Goal: Task Accomplishment & Management: Manage account settings

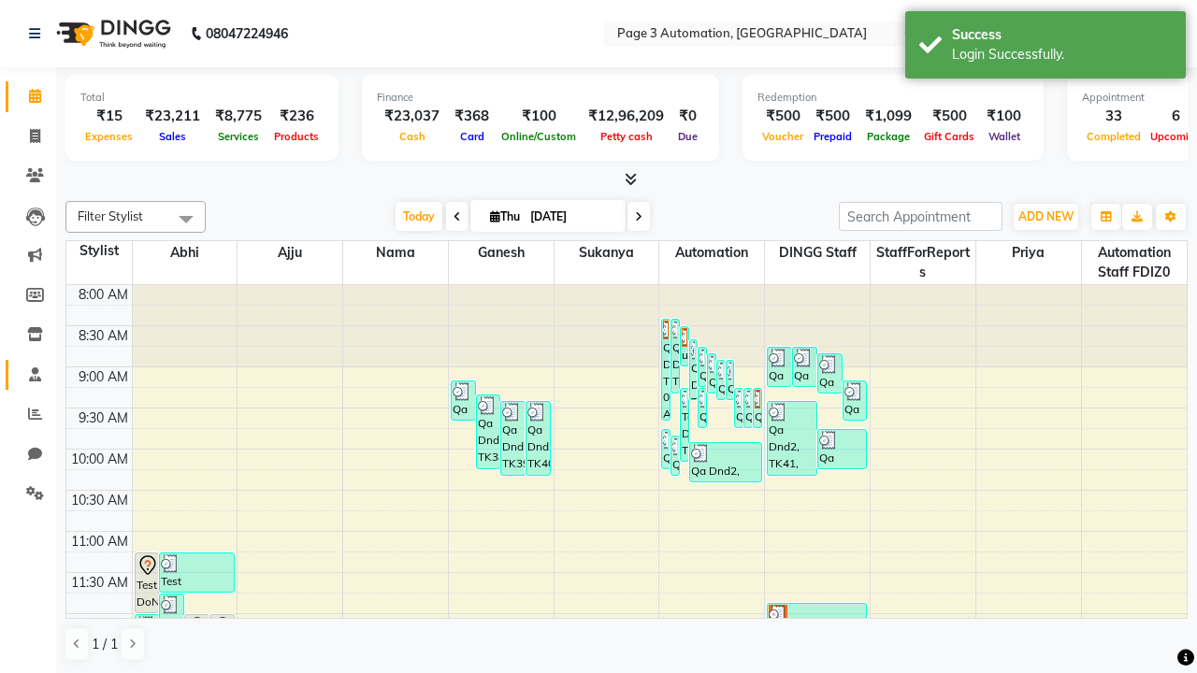
click at [28, 374] on span at bounding box center [35, 376] width 33 height 22
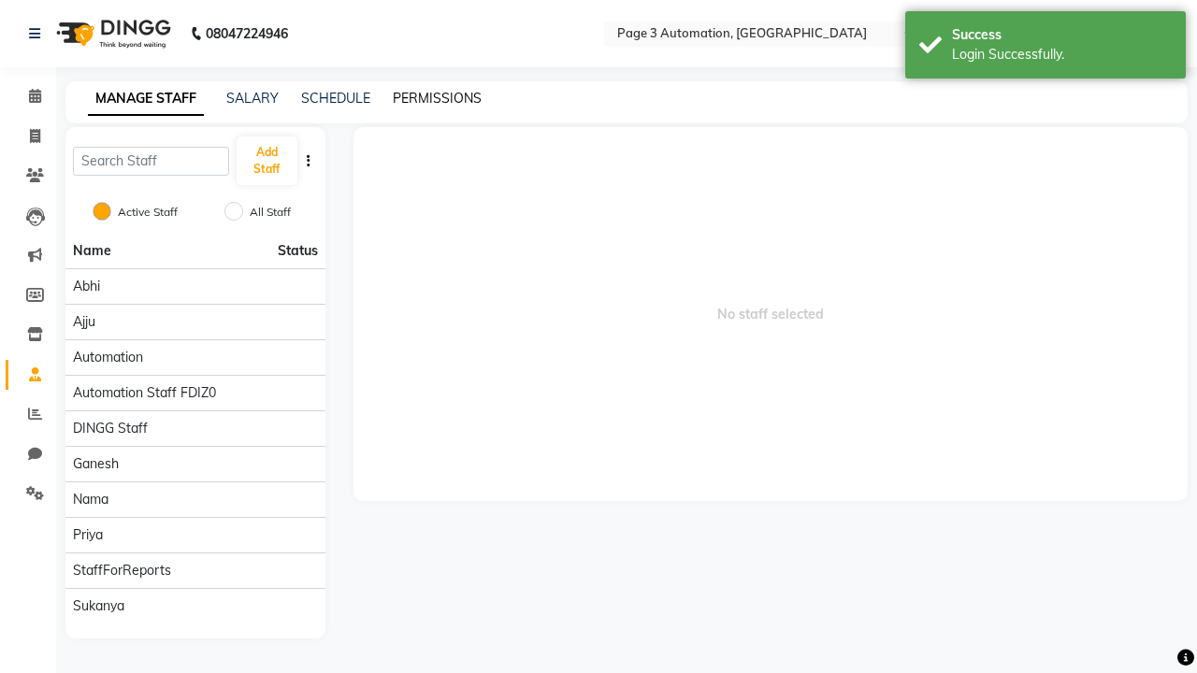
click at [437, 98] on link "PERMISSIONS" at bounding box center [437, 98] width 89 height 17
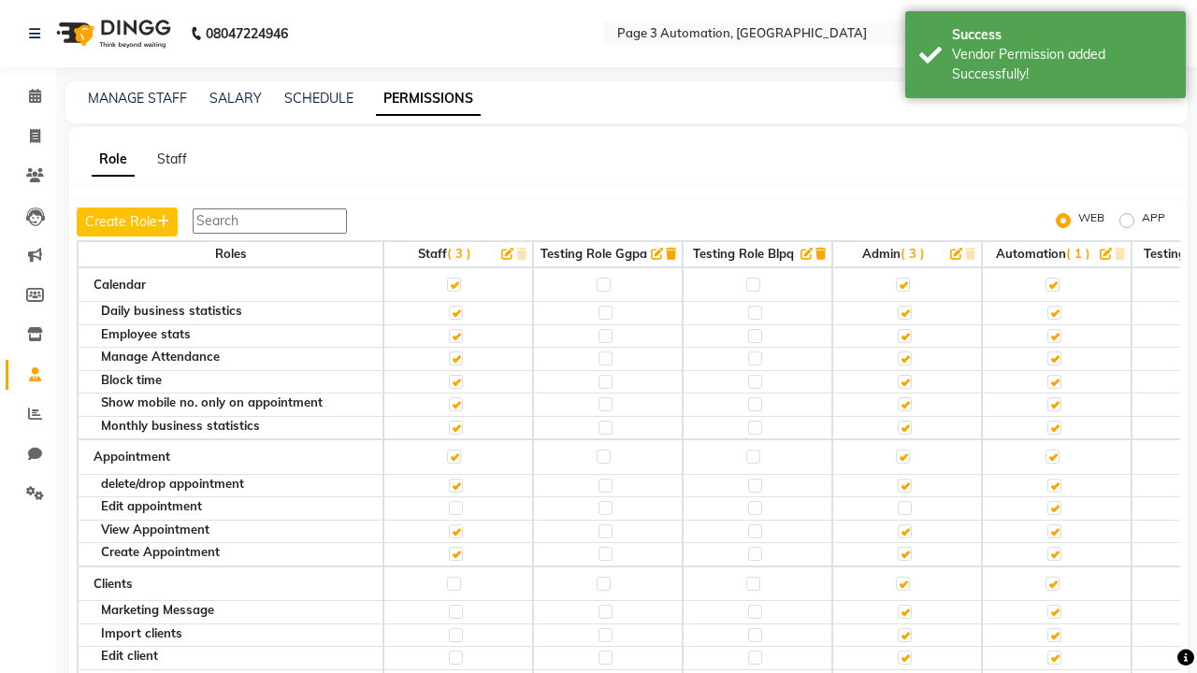
scroll to position [1750, 0]
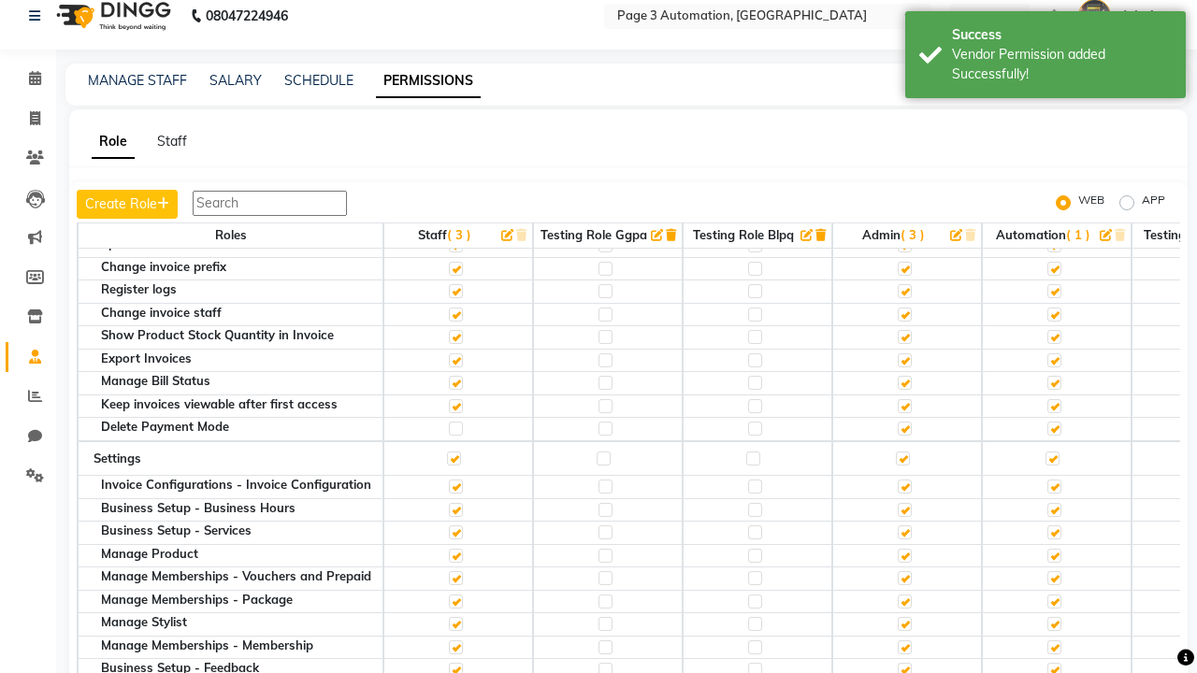
scroll to position [0, 0]
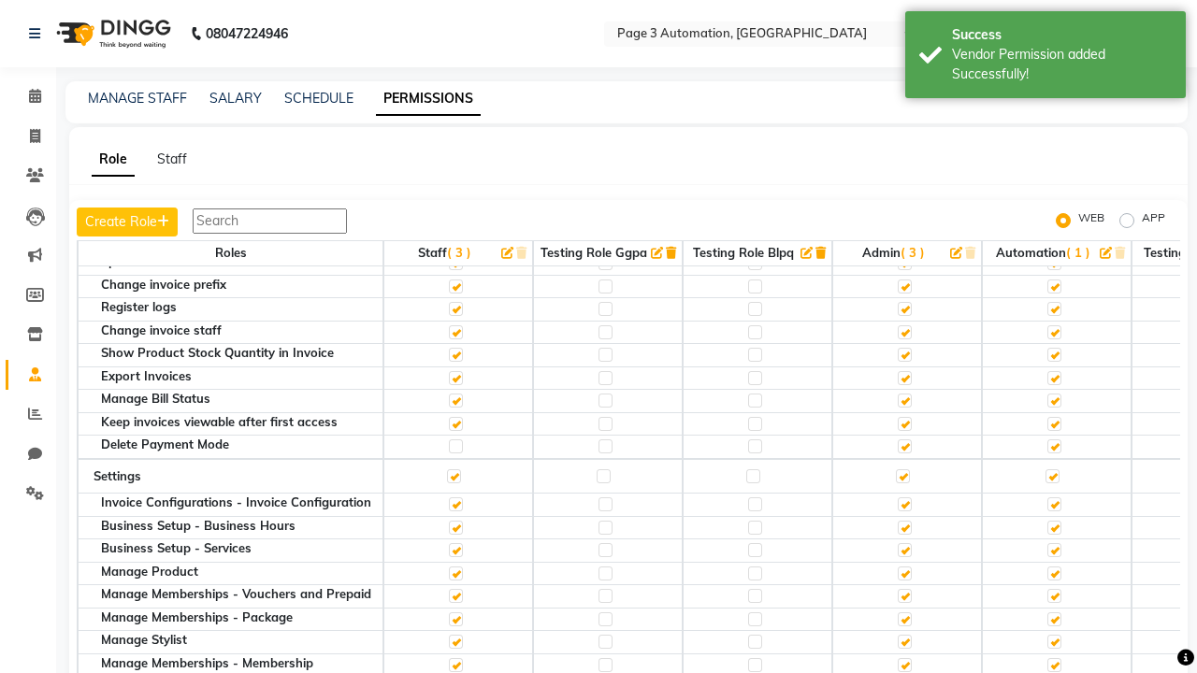
click at [1125, 34] on span "Admin" at bounding box center [1140, 34] width 41 height 20
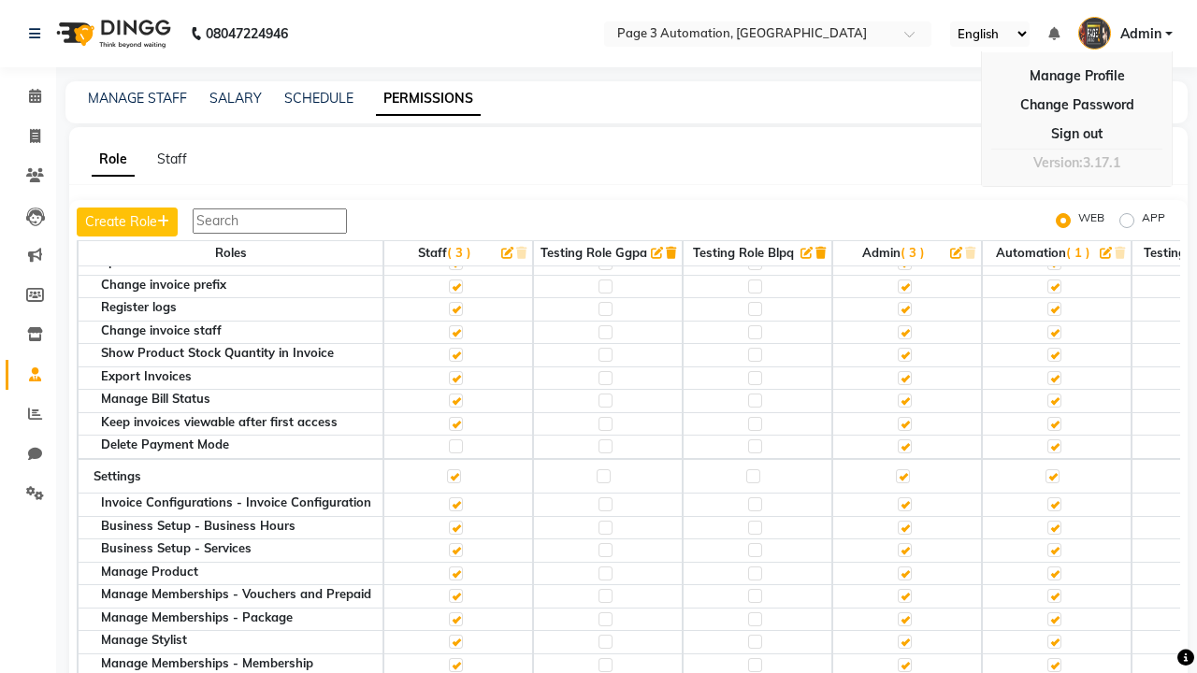
scroll to position [19, 0]
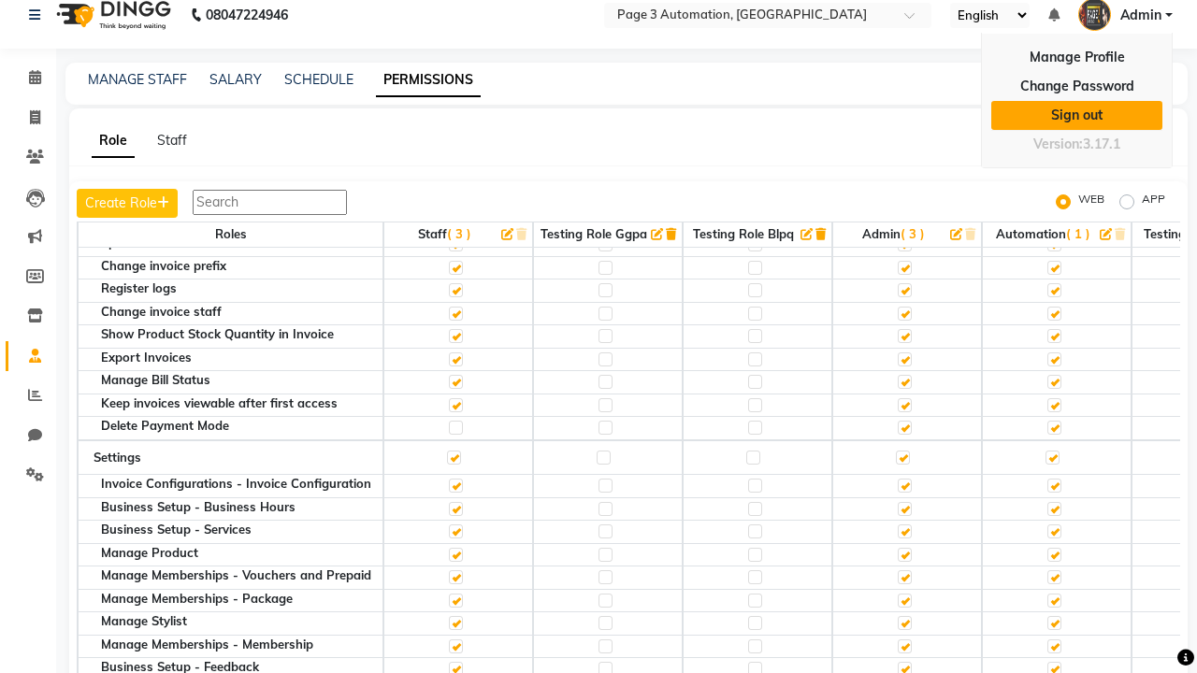
click at [1076, 115] on link "Sign out" at bounding box center [1076, 115] width 171 height 29
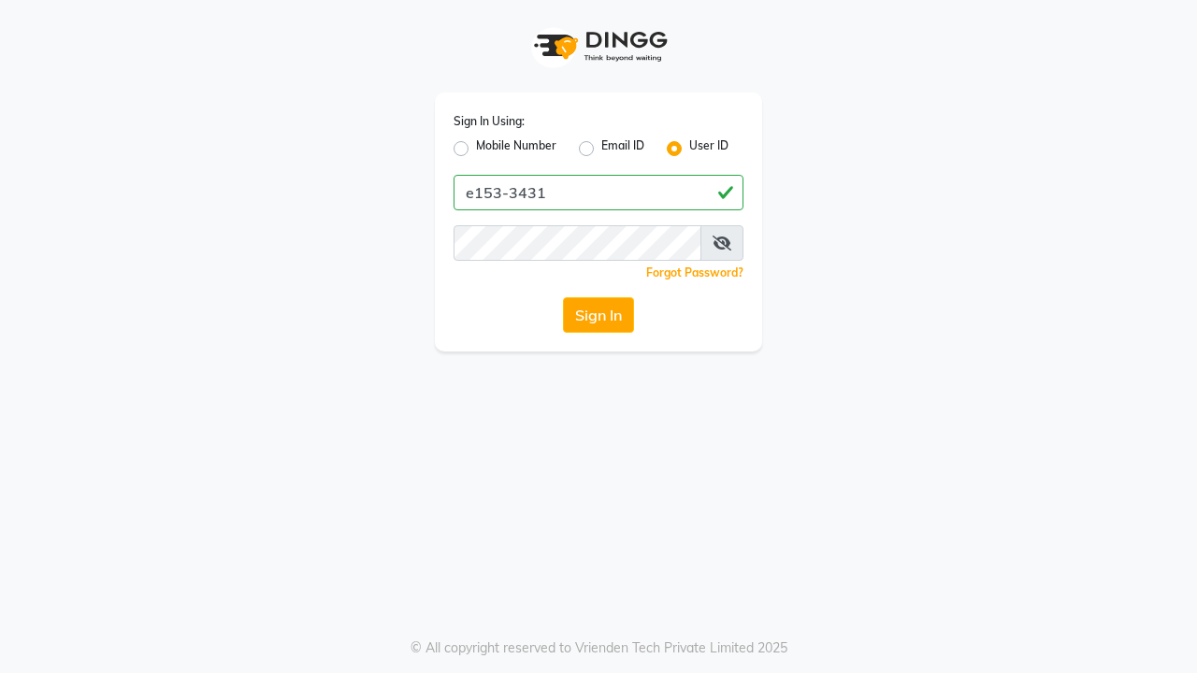
type input "e153-3431"
click at [598, 315] on button "Sign In" at bounding box center [598, 315] width 71 height 36
